Goal: Information Seeking & Learning: Compare options

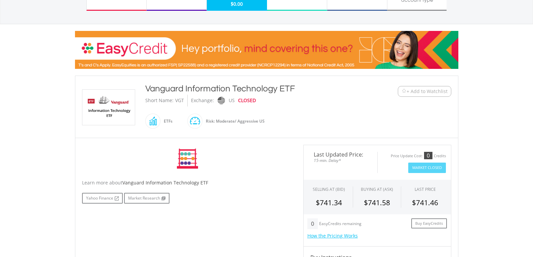
scroll to position [101, 0]
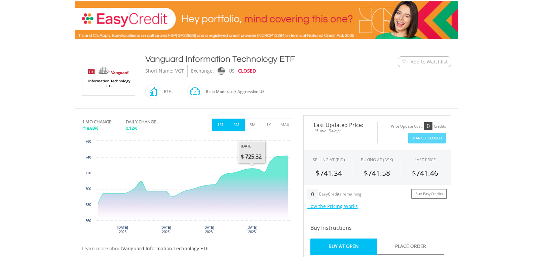
click at [238, 125] on button "3M" at bounding box center [237, 125] width 16 height 13
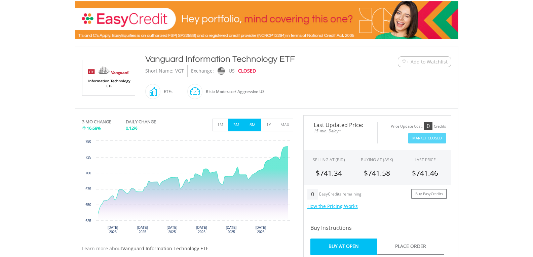
click at [251, 130] on button "6M" at bounding box center [253, 125] width 16 height 13
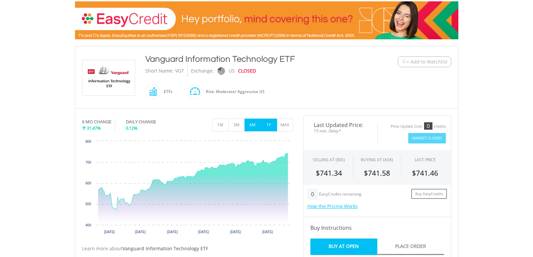
click at [267, 127] on button "1Y" at bounding box center [269, 125] width 16 height 13
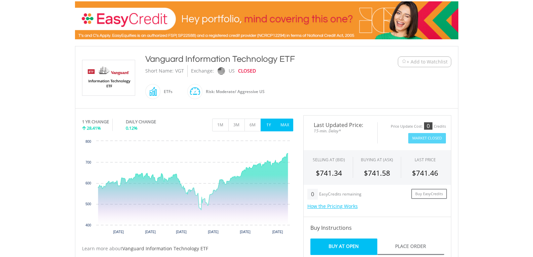
click at [281, 128] on button "MAX" at bounding box center [285, 125] width 16 height 13
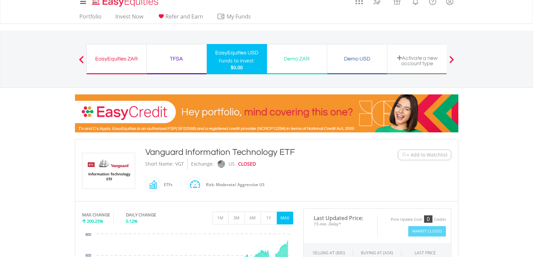
scroll to position [0, 0]
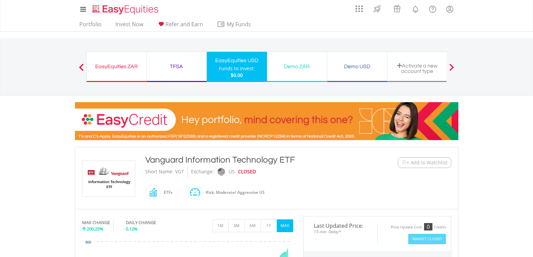
click at [81, 69] on span at bounding box center [81, 67] width 5 height 7
click at [81, 66] on span at bounding box center [81, 67] width 5 height 7
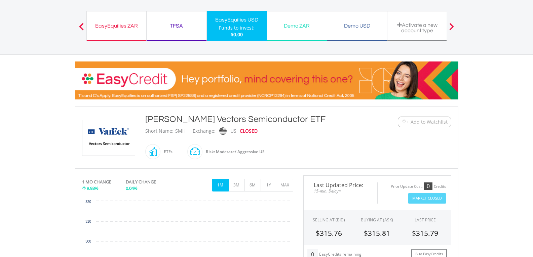
scroll to position [135, 0]
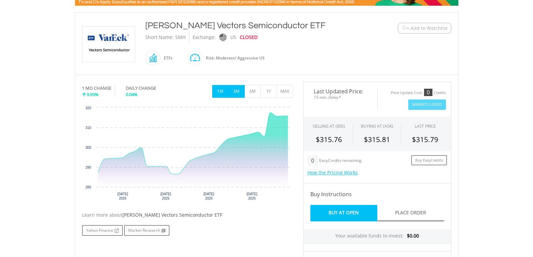
click at [236, 91] on button "3M" at bounding box center [237, 91] width 16 height 13
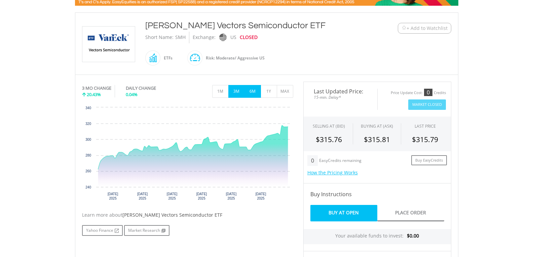
click at [253, 95] on button "6M" at bounding box center [253, 91] width 16 height 13
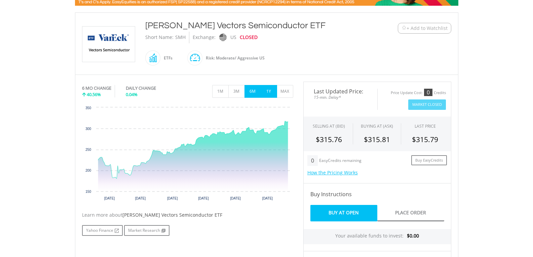
click at [271, 95] on button "1Y" at bounding box center [269, 91] width 16 height 13
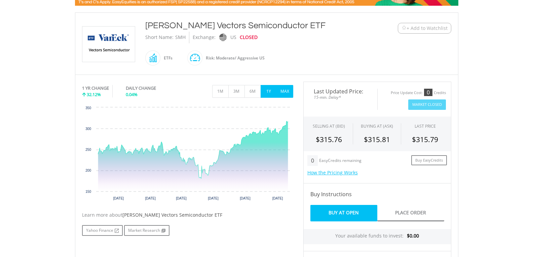
click at [283, 93] on button "MAX" at bounding box center [285, 91] width 16 height 13
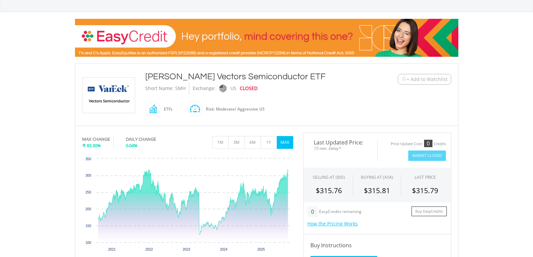
scroll to position [67, 0]
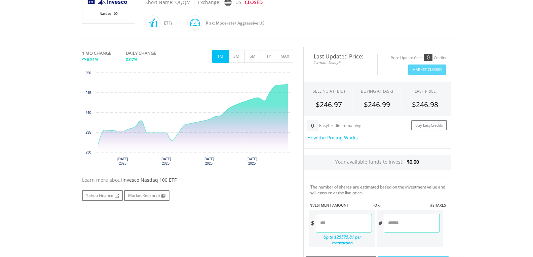
scroll to position [168, 0]
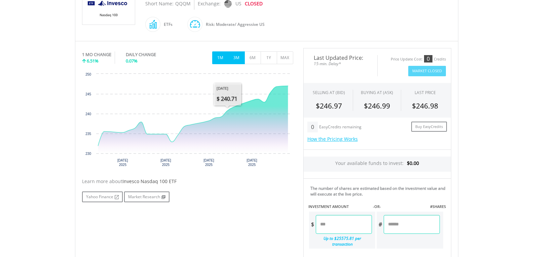
click at [237, 60] on button "3M" at bounding box center [237, 57] width 16 height 13
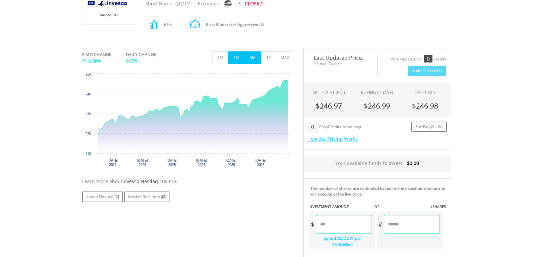
click at [252, 60] on button "6M" at bounding box center [253, 57] width 16 height 13
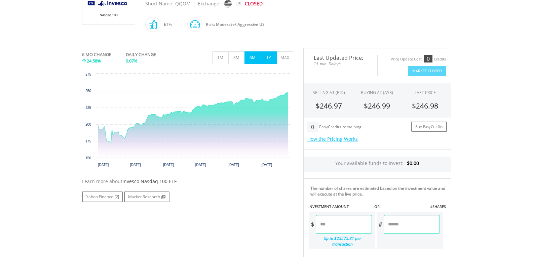
click at [265, 60] on button "1Y" at bounding box center [269, 57] width 16 height 13
click at [286, 57] on button "MAX" at bounding box center [285, 57] width 16 height 13
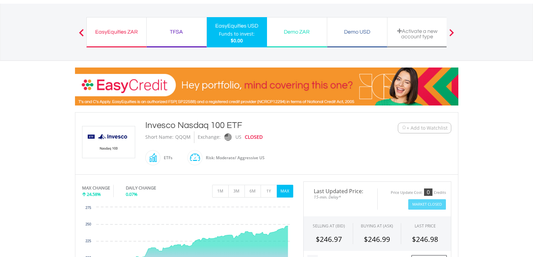
scroll to position [34, 0]
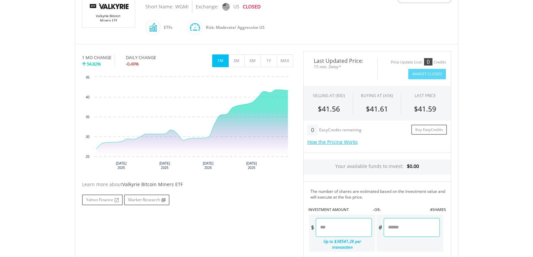
scroll to position [168, 0]
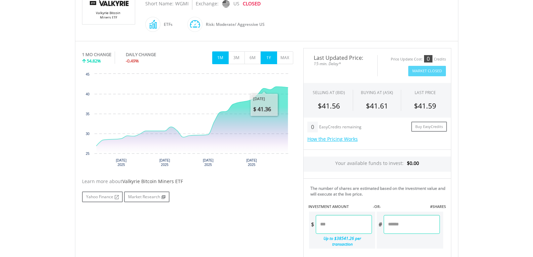
click at [268, 59] on button "1Y" at bounding box center [269, 57] width 16 height 13
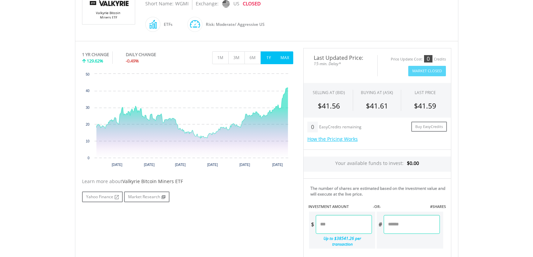
click at [286, 59] on button "MAX" at bounding box center [285, 57] width 16 height 13
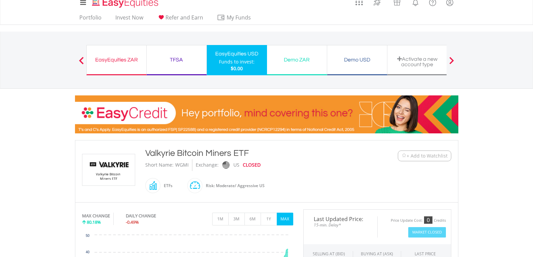
scroll to position [0, 0]
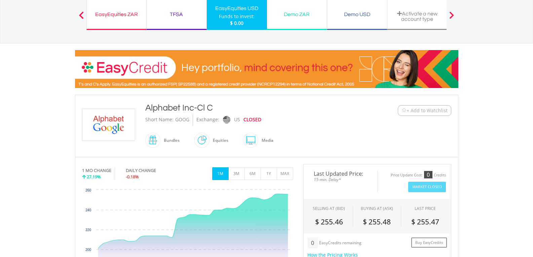
scroll to position [67, 0]
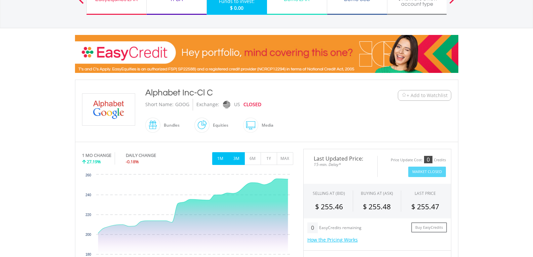
click at [235, 159] on button "3M" at bounding box center [237, 158] width 16 height 13
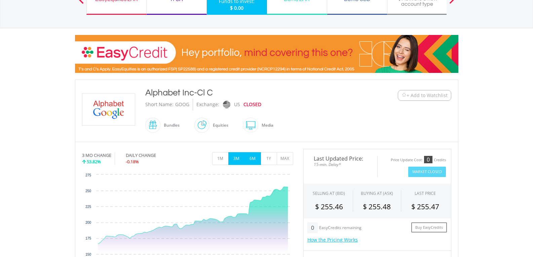
click at [251, 160] on button "6M" at bounding box center [253, 158] width 16 height 13
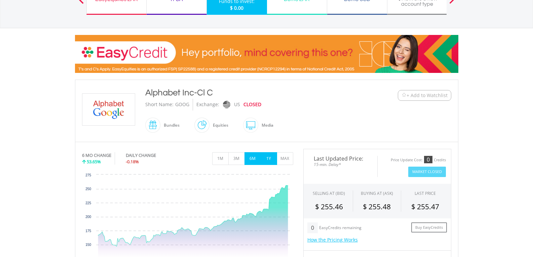
click at [269, 161] on button "1Y" at bounding box center [269, 158] width 16 height 13
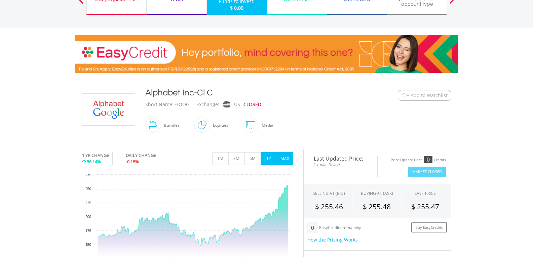
click at [282, 161] on button "MAX" at bounding box center [285, 158] width 16 height 13
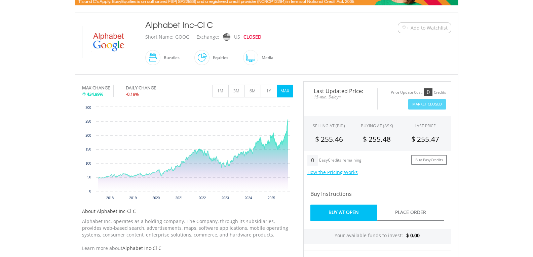
scroll to position [135, 0]
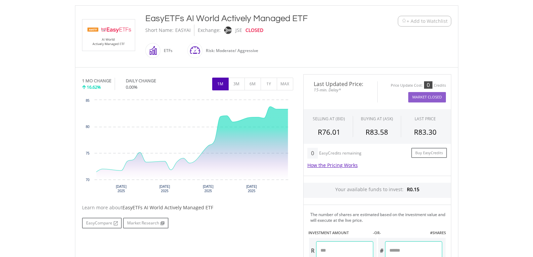
scroll to position [135, 0]
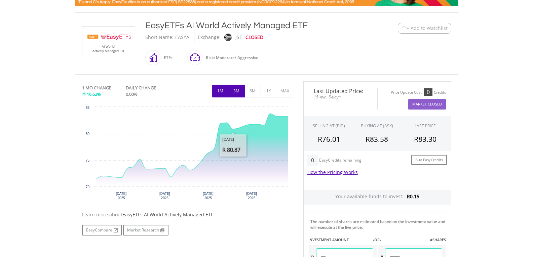
click at [236, 94] on button "3M" at bounding box center [237, 91] width 16 height 13
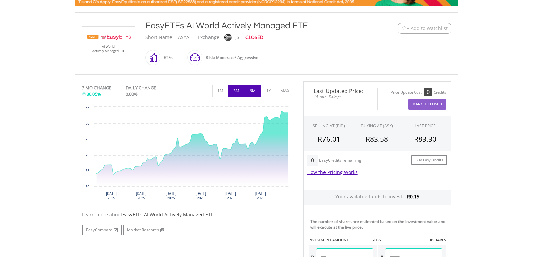
click at [254, 93] on button "6M" at bounding box center [253, 91] width 16 height 13
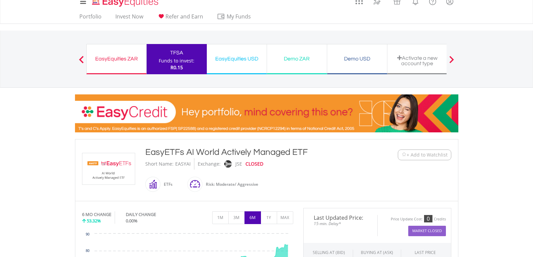
scroll to position [0, 0]
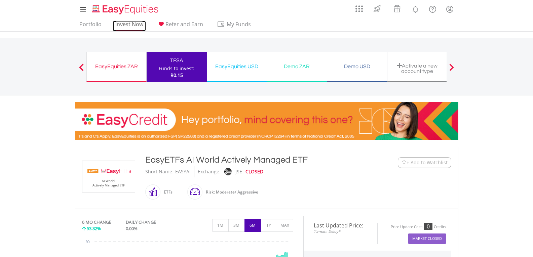
click at [125, 25] on link "Invest Now" at bounding box center [129, 26] width 33 height 10
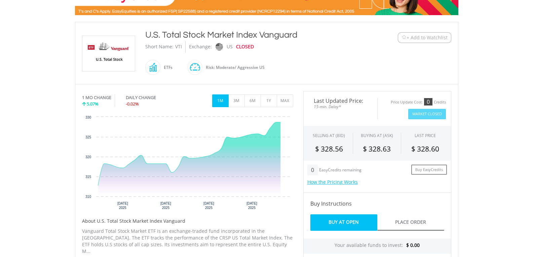
scroll to position [135, 0]
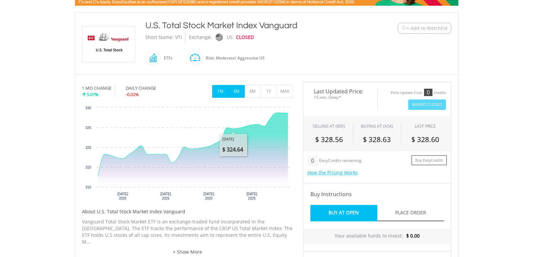
click at [235, 94] on button "3M" at bounding box center [237, 91] width 16 height 13
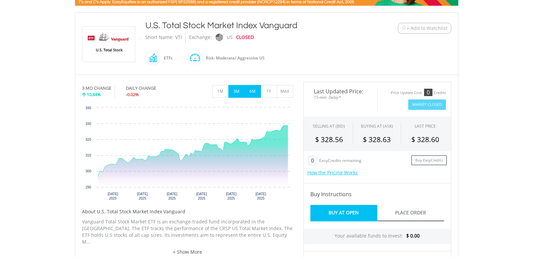
click at [250, 93] on button "6M" at bounding box center [253, 91] width 16 height 13
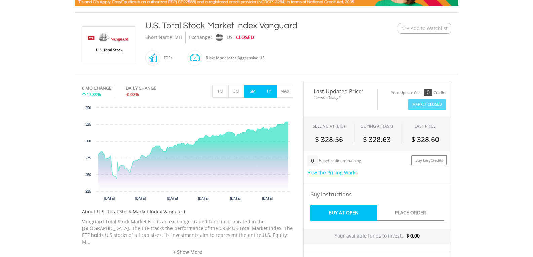
click at [269, 92] on button "1Y" at bounding box center [269, 91] width 16 height 13
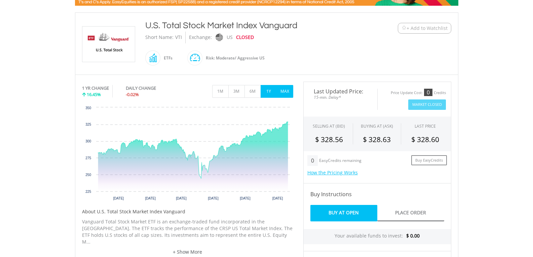
click at [279, 94] on button "MAX" at bounding box center [285, 91] width 16 height 13
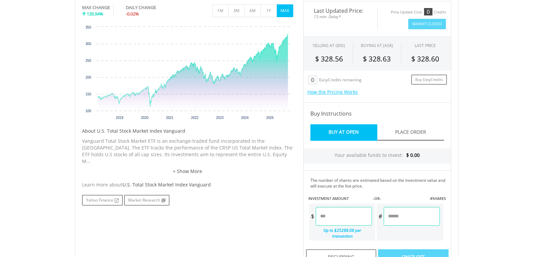
scroll to position [202, 0]
